Goal: Transaction & Acquisition: Purchase product/service

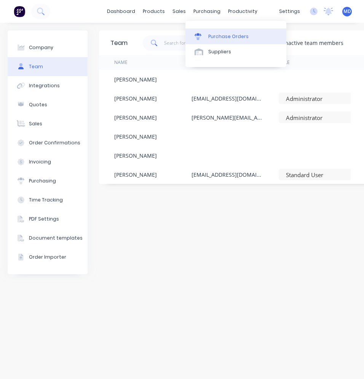
click at [215, 32] on link "Purchase Orders" at bounding box center [235, 36] width 101 height 15
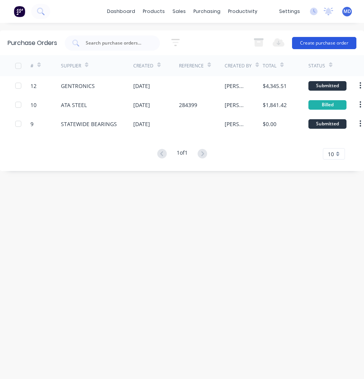
click at [302, 42] on button "Create purchase order" at bounding box center [324, 43] width 64 height 12
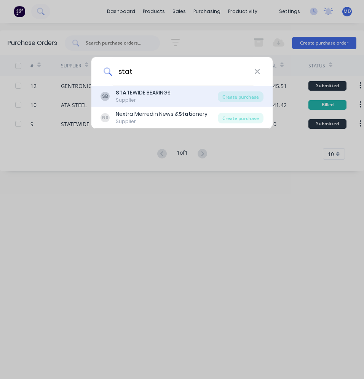
type input "stat"
click at [143, 97] on div "STAT EWIDE BEARINGS" at bounding box center [143, 93] width 55 height 8
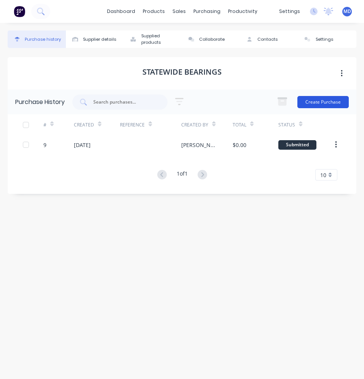
click at [313, 102] on button "Create Purchase" at bounding box center [322, 102] width 51 height 12
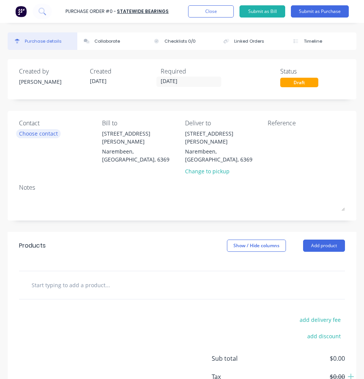
click at [49, 134] on div "Choose contact" at bounding box center [38, 133] width 39 height 8
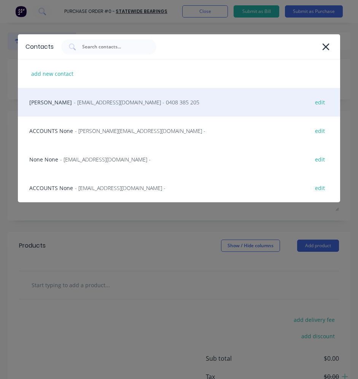
click at [50, 104] on div "Aaron Mayo - [EMAIL_ADDRESS][DOMAIN_NAME] - 0408 385 205 edit" at bounding box center [179, 102] width 322 height 29
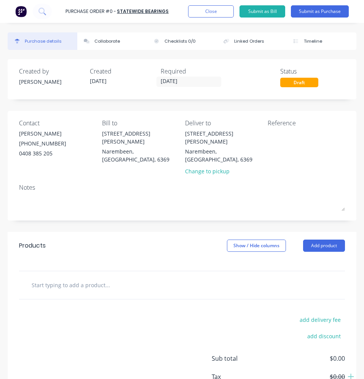
scroll to position [38, 0]
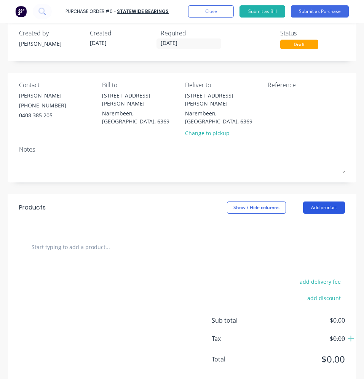
click at [316, 201] on button "Add product" at bounding box center [324, 207] width 42 height 12
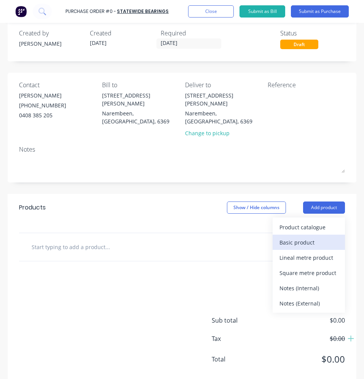
click at [299, 237] on div "Basic product" at bounding box center [308, 242] width 59 height 11
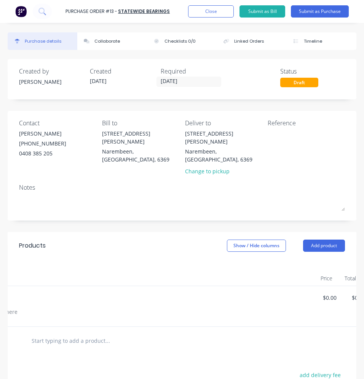
scroll to position [0, 187]
click at [340, 292] on button "button" at bounding box center [344, 299] width 18 height 14
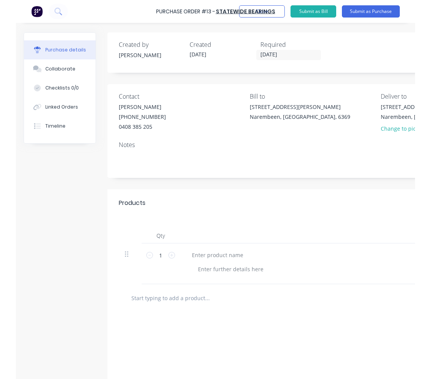
scroll to position [0, 0]
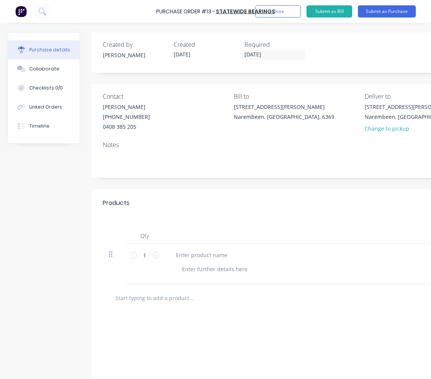
click at [111, 255] on icon at bounding box center [110, 254] width 3 height 7
click at [156, 296] on input "text" at bounding box center [191, 297] width 152 height 15
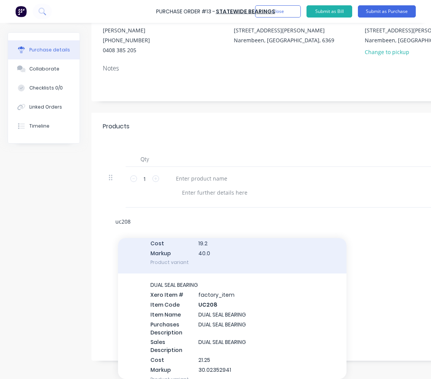
scroll to position [114, 0]
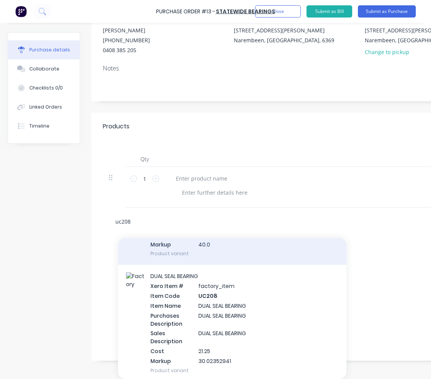
type input "uc208"
click at [208, 308] on div "DUAL SEAL BEARING Xero Item # factory_item Item Code UC208 Item Name DUAL SEAL …" at bounding box center [232, 323] width 228 height 117
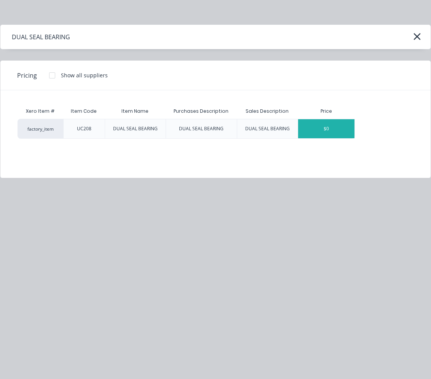
click at [328, 132] on div "$0" at bounding box center [326, 128] width 56 height 19
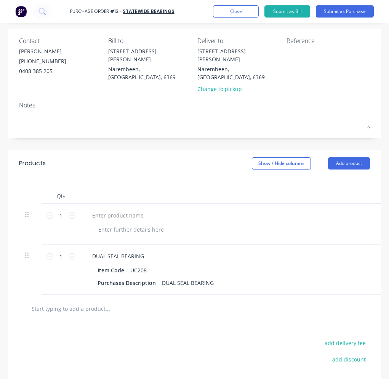
scroll to position [0, 162]
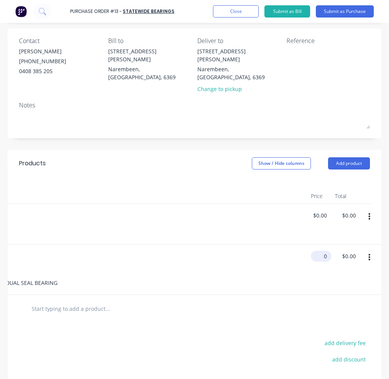
click at [314, 251] on input "0" at bounding box center [320, 256] width 18 height 11
type input "$21.25"
click at [245, 315] on div at bounding box center [194, 309] width 351 height 28
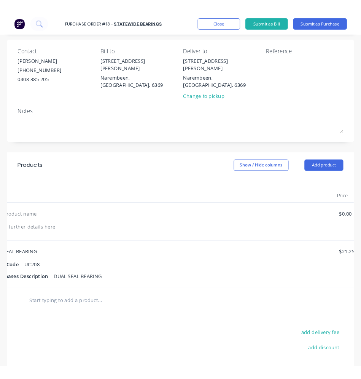
scroll to position [0, 0]
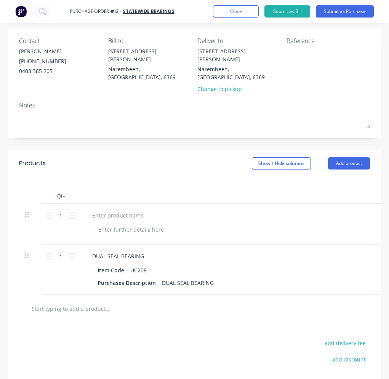
click at [61, 306] on input "text" at bounding box center [88, 308] width 114 height 15
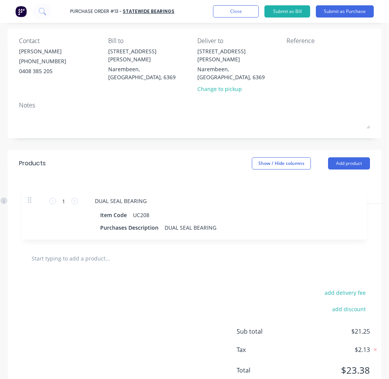
drag, startPoint x: 26, startPoint y: 249, endPoint x: 28, endPoint y: 199, distance: 49.6
click at [28, 204] on div "1 1 $0.00 $0.00 $0.00 $0.00 1 1 DUAL SEAL BEARING Item Code UC208 Purchases Des…" at bounding box center [194, 224] width 351 height 41
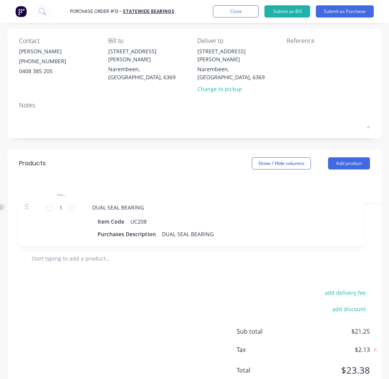
type input "$21.25"
type input "$0.00"
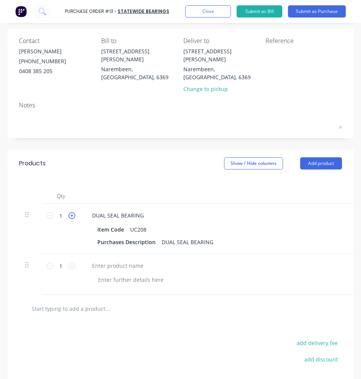
click at [72, 212] on icon at bounding box center [72, 215] width 7 height 7
type input "2"
type input "$42.50"
click at [72, 212] on icon at bounding box center [72, 215] width 7 height 7
type input "3"
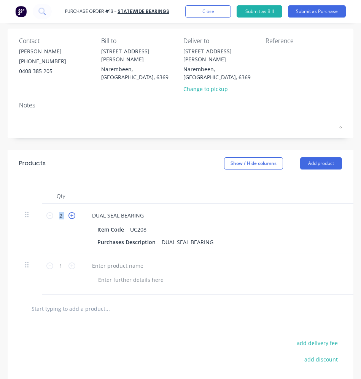
type input "$63.75"
click at [72, 212] on icon at bounding box center [72, 215] width 7 height 7
type input "4"
type input "$85.00"
click at [69, 310] on input "text" at bounding box center [88, 308] width 114 height 15
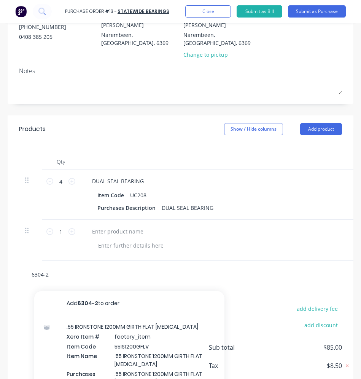
scroll to position [82, 0]
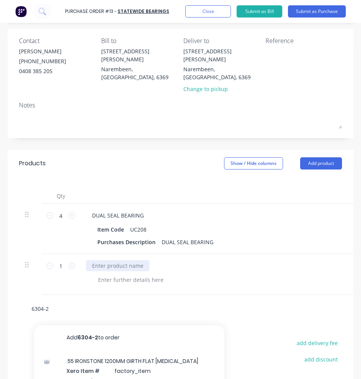
type input "6304-2"
click at [123, 261] on div at bounding box center [118, 265] width 64 height 11
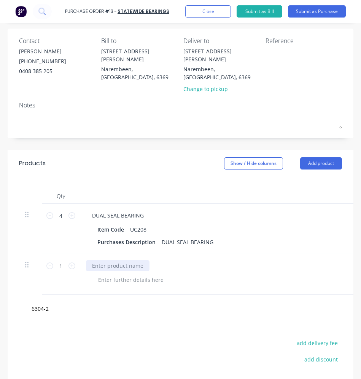
click at [119, 260] on div at bounding box center [118, 265] width 64 height 11
paste div
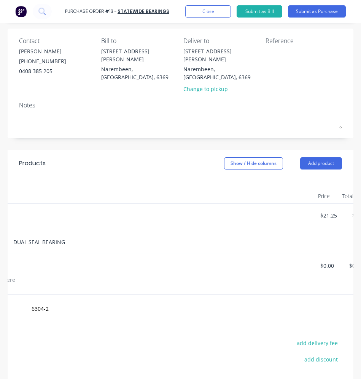
scroll to position [0, 195]
drag, startPoint x: 288, startPoint y: 257, endPoint x: 269, endPoint y: 257, distance: 19.4
click at [271, 257] on div "0.0000 0.0000" at bounding box center [287, 274] width 32 height 41
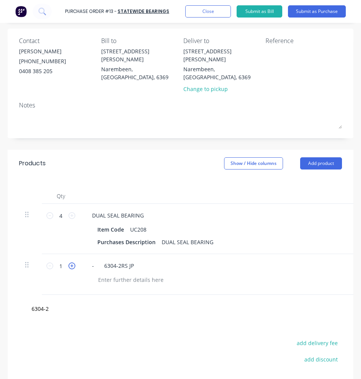
type input "$11.45"
click at [73, 262] on icon at bounding box center [72, 265] width 7 height 7
type input "2"
type input "$22.90"
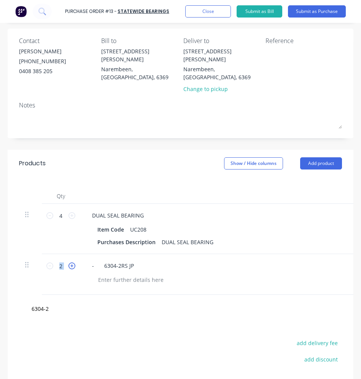
click at [73, 262] on icon at bounding box center [72, 265] width 7 height 7
type input "3"
type input "$34.35"
click at [73, 262] on icon at bounding box center [72, 265] width 7 height 7
type input "4"
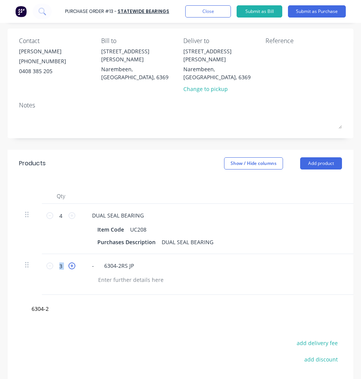
type input "$45.80"
click at [73, 262] on icon at bounding box center [72, 265] width 7 height 7
type input "5"
type input "$57.25"
click at [73, 262] on icon at bounding box center [72, 265] width 7 height 7
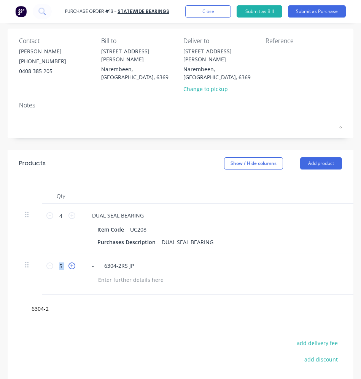
type input "6"
type input "$68.70"
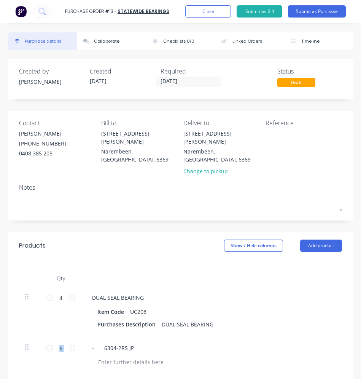
scroll to position [114, 0]
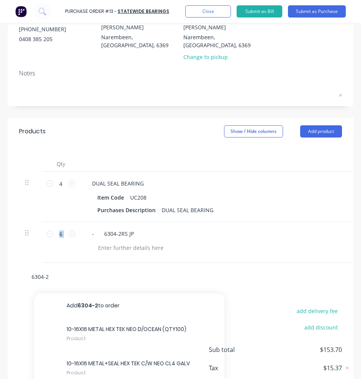
drag, startPoint x: 18, startPoint y: 274, endPoint x: 14, endPoint y: 274, distance: 3.8
click at [16, 274] on div "6304-2 Add 6304-2 to order 10-16X16 METAL HEX TEK NEO D/OCEAN (QTY100) Product …" at bounding box center [181, 277] width 346 height 28
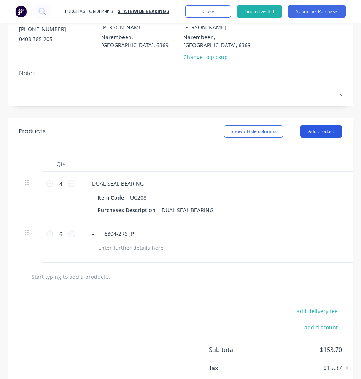
click at [313, 125] on button "Add product" at bounding box center [321, 131] width 42 height 12
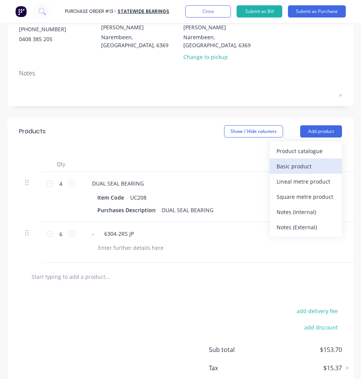
click at [299, 161] on div "Basic product" at bounding box center [306, 166] width 59 height 11
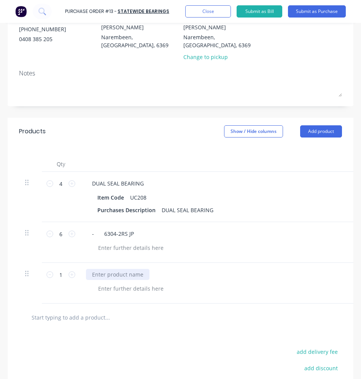
click at [95, 269] on div at bounding box center [118, 274] width 64 height 11
paste div
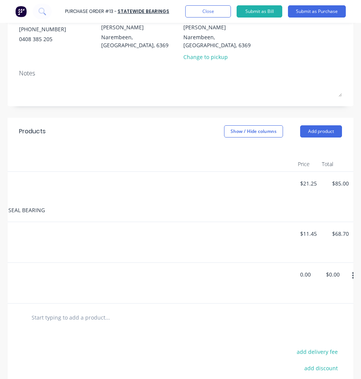
drag, startPoint x: 302, startPoint y: 266, endPoint x: 321, endPoint y: 265, distance: 19.1
click at [174, 265] on div "1 1 - C 80-2-25T/L 0.00 0.00 $0.00 $0.00" at bounding box center [11, 283] width 323 height 41
type input "0"
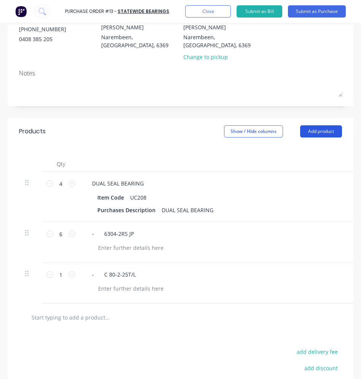
type input "$205.97"
click at [305, 127] on button "Add product" at bounding box center [321, 131] width 42 height 12
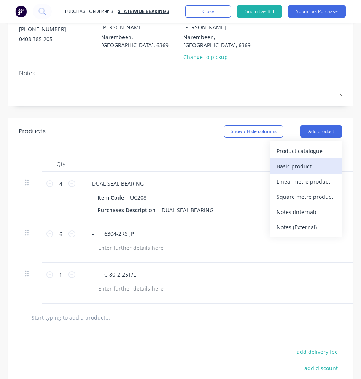
click at [282, 161] on div "Basic product" at bounding box center [306, 166] width 59 height 11
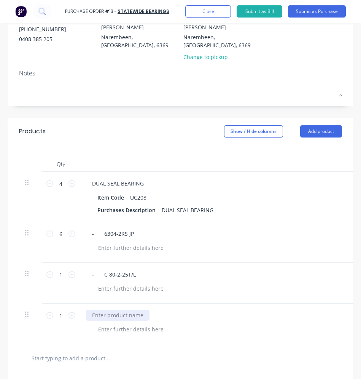
click at [124, 310] on div at bounding box center [118, 315] width 64 height 11
paste div
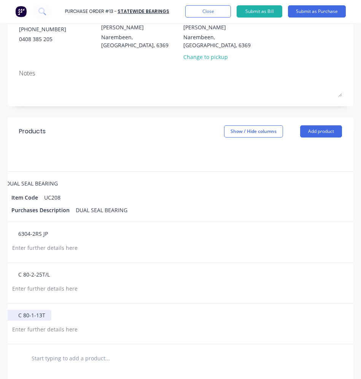
scroll to position [0, 201]
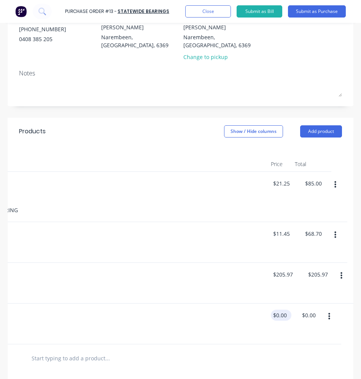
click at [284, 310] on div "$0.00 $0.00" at bounding box center [281, 315] width 21 height 11
drag, startPoint x: 281, startPoint y: 307, endPoint x: 264, endPoint y: 310, distance: 16.9
click at [265, 310] on div "0.00 0.00" at bounding box center [278, 323] width 26 height 41
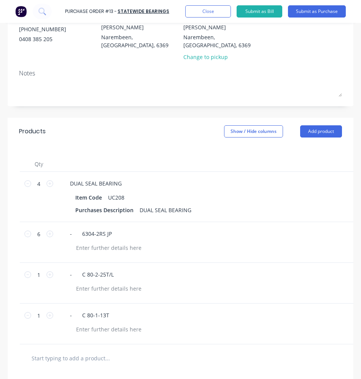
scroll to position [0, 18]
type input "$49.16"
click at [321, 126] on button "Add product" at bounding box center [321, 131] width 42 height 12
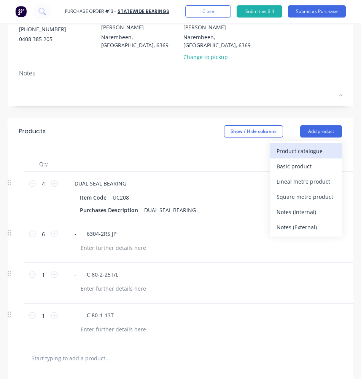
click at [304, 145] on div "Product catalogue" at bounding box center [306, 150] width 59 height 11
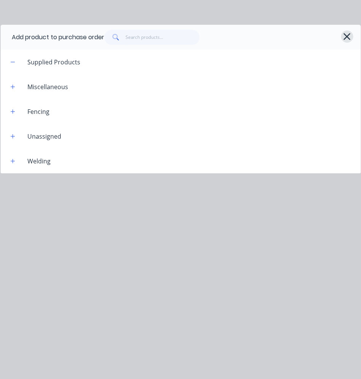
click at [349, 35] on icon "button" at bounding box center [347, 36] width 7 height 7
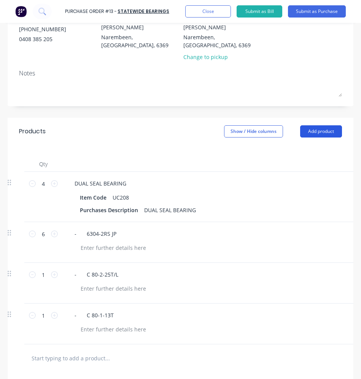
click at [313, 126] on button "Add product" at bounding box center [321, 131] width 42 height 12
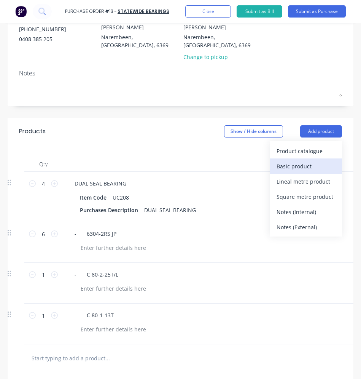
click at [297, 161] on div "Basic product" at bounding box center [306, 166] width 59 height 11
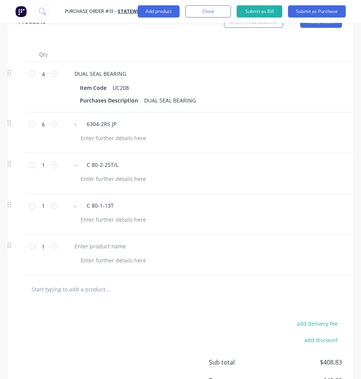
scroll to position [228, 0]
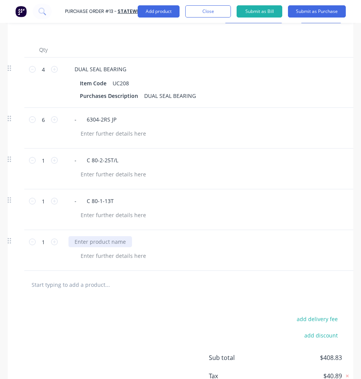
click at [91, 236] on div at bounding box center [101, 241] width 64 height 11
paste div
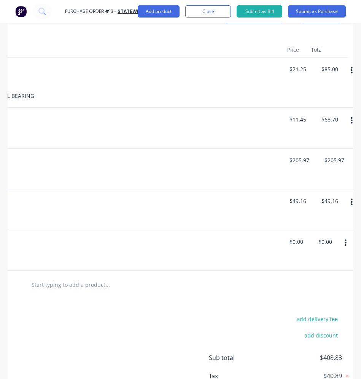
scroll to position [0, 201]
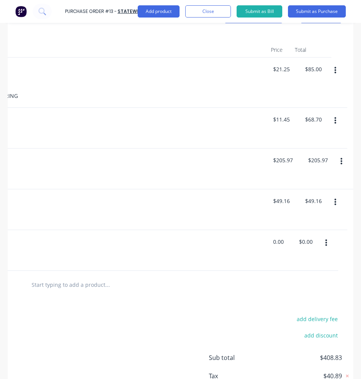
drag, startPoint x: 283, startPoint y: 233, endPoint x: 259, endPoint y: 235, distance: 24.0
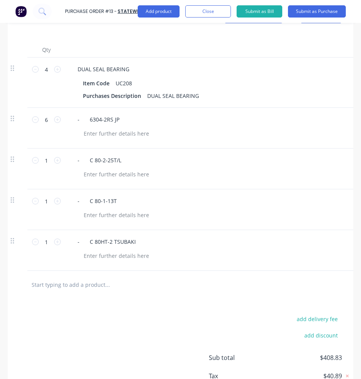
scroll to position [0, 0]
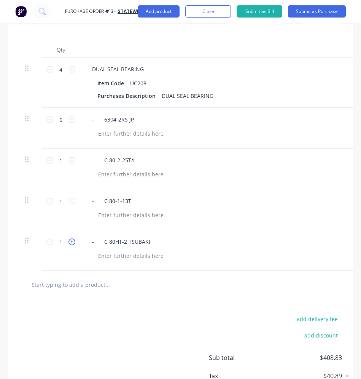
type input "$0.00"
click at [73, 238] on icon at bounding box center [72, 241] width 7 height 7
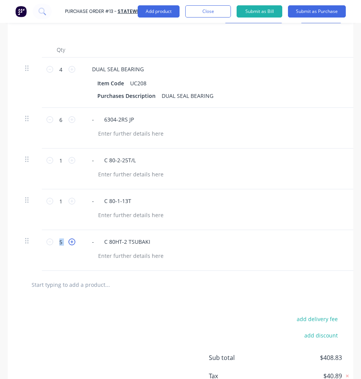
click at [73, 238] on icon at bounding box center [72, 241] width 7 height 7
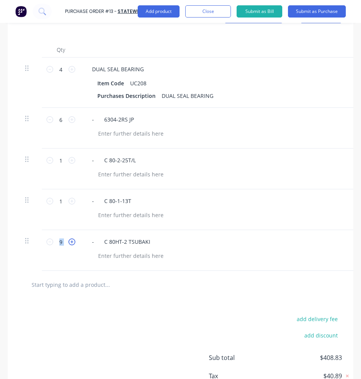
type input "10"
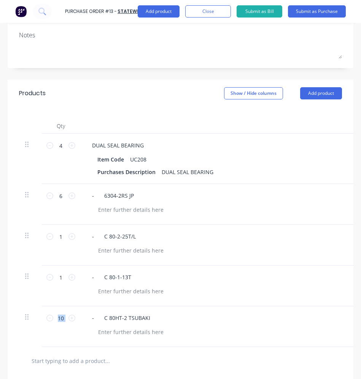
scroll to position [38, 0]
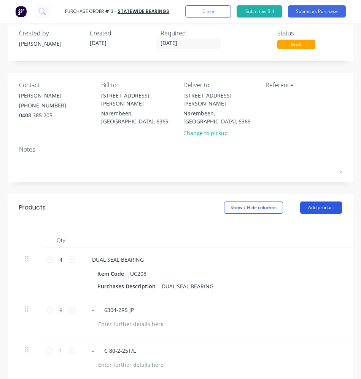
click at [326, 201] on button "Add product" at bounding box center [321, 207] width 42 height 12
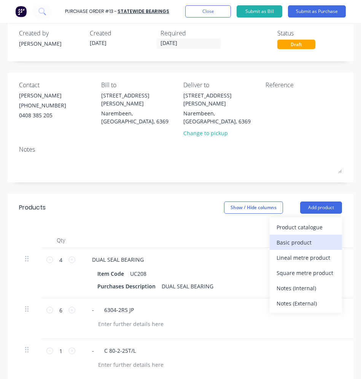
click at [290, 237] on div "Basic product" at bounding box center [306, 242] width 59 height 11
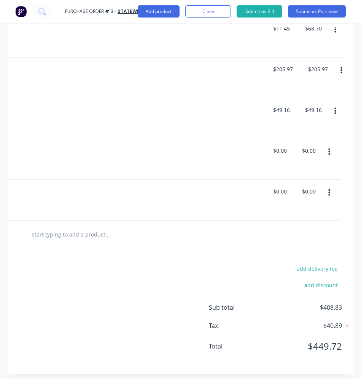
scroll to position [0, 201]
click at [329, 188] on icon "button" at bounding box center [330, 192] width 2 height 8
click at [326, 186] on button "button" at bounding box center [330, 193] width 18 height 14
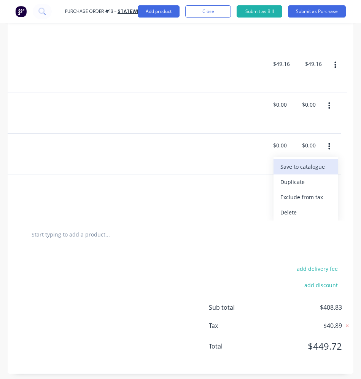
scroll to position [48, 201]
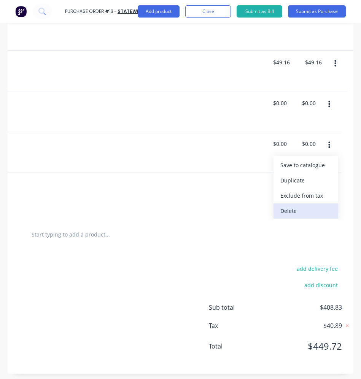
click at [302, 203] on button "Delete" at bounding box center [306, 210] width 65 height 15
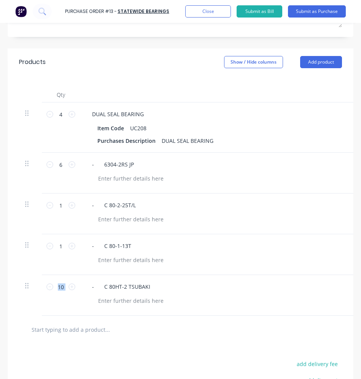
scroll to position [279, 0]
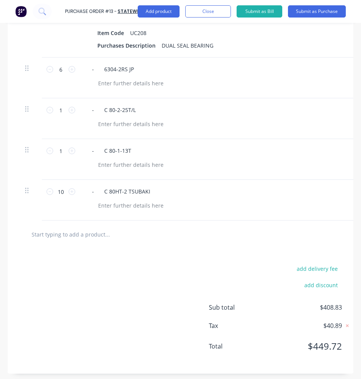
click at [94, 231] on input "text" at bounding box center [88, 234] width 114 height 15
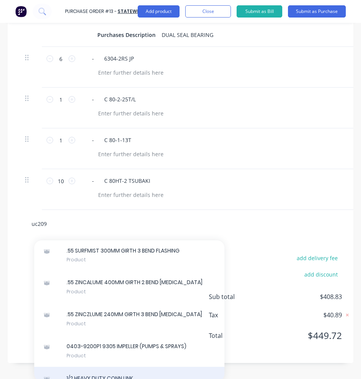
scroll to position [144, 0]
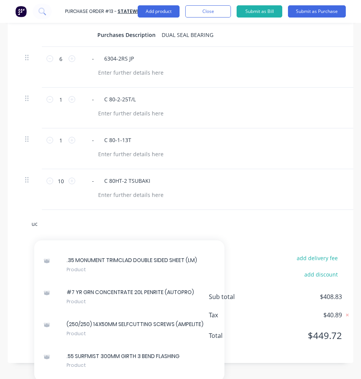
type input "u"
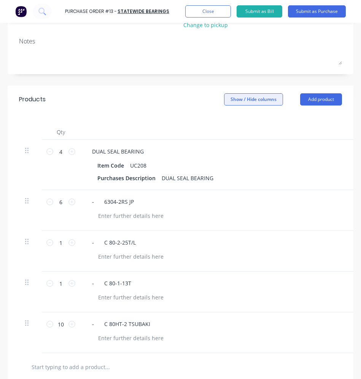
scroll to position [50, 0]
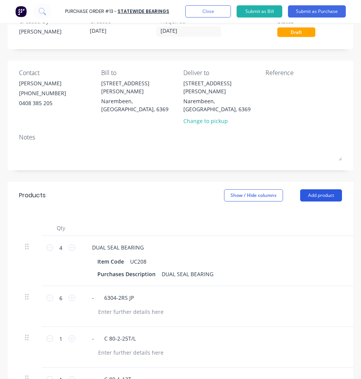
click at [300, 189] on button "Add product" at bounding box center [321, 195] width 42 height 12
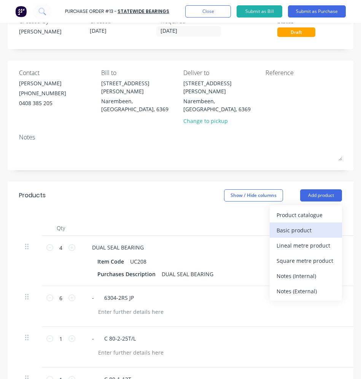
click at [300, 225] on div "Basic product" at bounding box center [306, 230] width 59 height 11
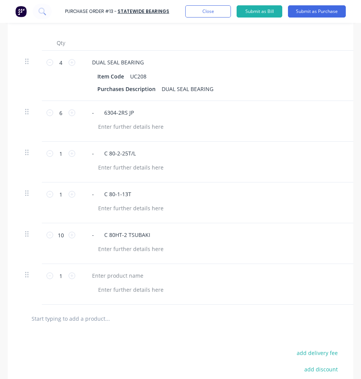
scroll to position [241, 0]
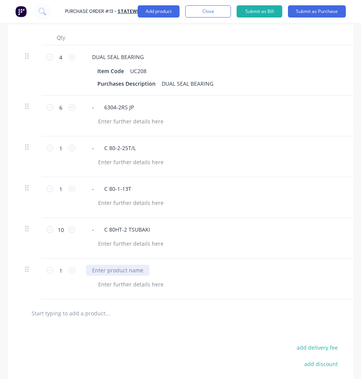
click at [109, 265] on div at bounding box center [118, 270] width 64 height 11
click at [73, 267] on icon at bounding box center [72, 270] width 7 height 7
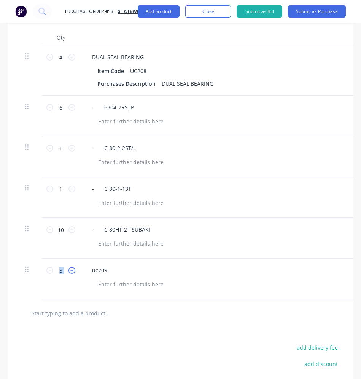
click at [73, 267] on icon at bounding box center [72, 270] width 7 height 7
type input "6"
click at [72, 185] on icon at bounding box center [72, 188] width 7 height 7
type input "2"
type input "$98.32"
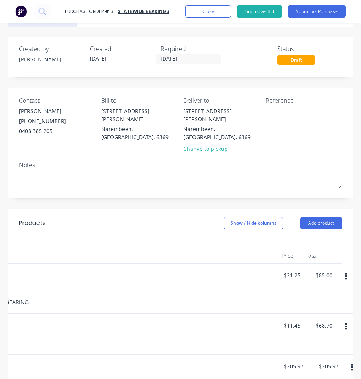
scroll to position [0, 0]
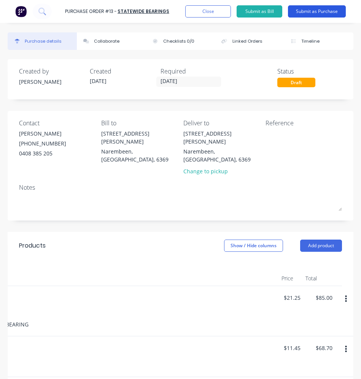
click at [313, 14] on button "Submit as Purchase" at bounding box center [317, 11] width 58 height 12
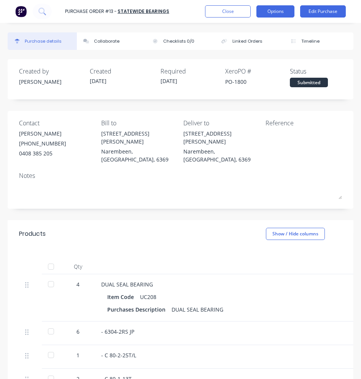
click at [278, 10] on button "Options" at bounding box center [276, 11] width 38 height 12
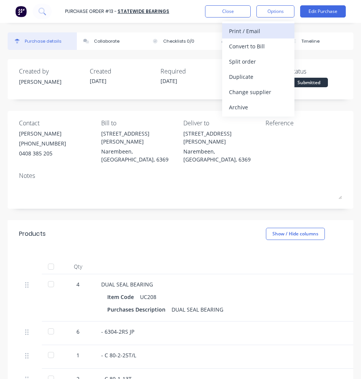
click at [262, 26] on div "Print / Email" at bounding box center [258, 31] width 59 height 11
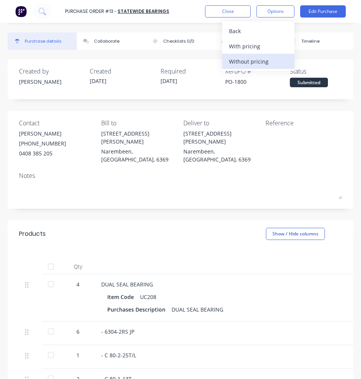
click at [253, 64] on div "Without pricing" at bounding box center [258, 61] width 59 height 11
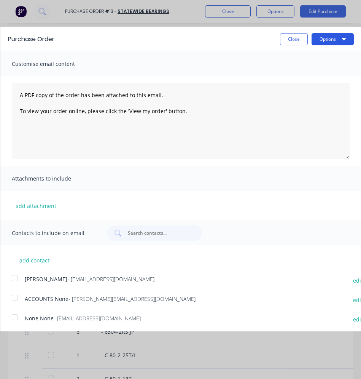
click at [319, 43] on button "Options" at bounding box center [332, 39] width 42 height 12
click at [14, 279] on div at bounding box center [14, 277] width 15 height 15
click at [342, 37] on icon "button" at bounding box center [344, 39] width 4 height 6
click at [303, 56] on div "Print" at bounding box center [317, 58] width 59 height 11
click at [291, 59] on div "Print" at bounding box center [317, 58] width 59 height 11
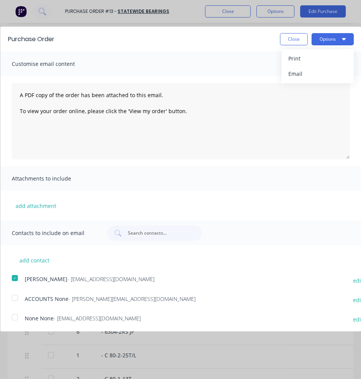
click at [282, 45] on button "Close" at bounding box center [294, 39] width 28 height 12
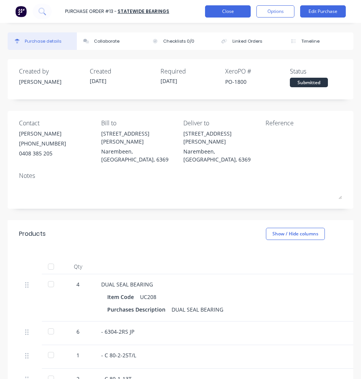
click at [223, 16] on button "Close" at bounding box center [228, 11] width 46 height 12
